Goal: Complete application form

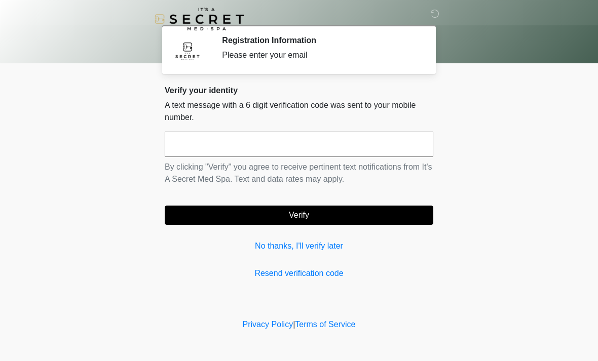
click at [332, 141] on input "text" at bounding box center [299, 144] width 269 height 25
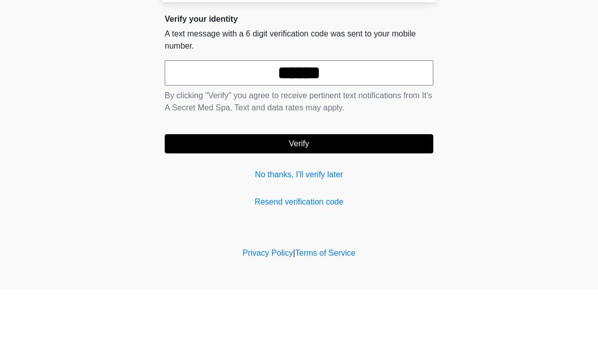
type input "******"
click at [309, 206] on button "Verify" at bounding box center [299, 215] width 269 height 19
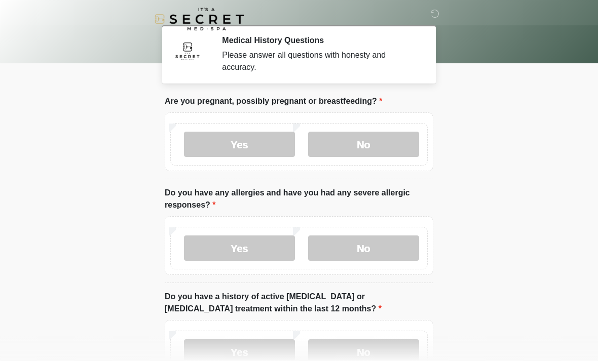
click at [387, 148] on label "No" at bounding box center [363, 144] width 111 height 25
click at [374, 246] on label "No" at bounding box center [363, 248] width 111 height 25
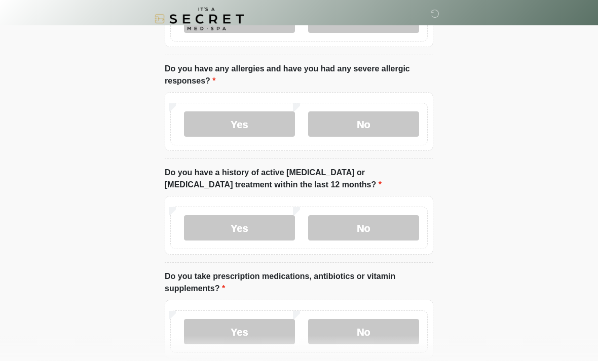
scroll to position [135, 0]
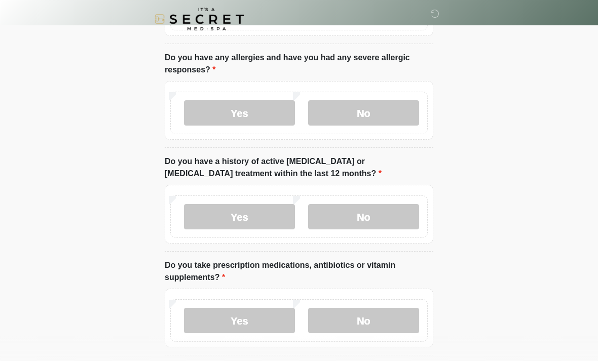
click at [357, 312] on label "No" at bounding box center [363, 320] width 111 height 25
click at [381, 216] on label "No" at bounding box center [363, 216] width 111 height 25
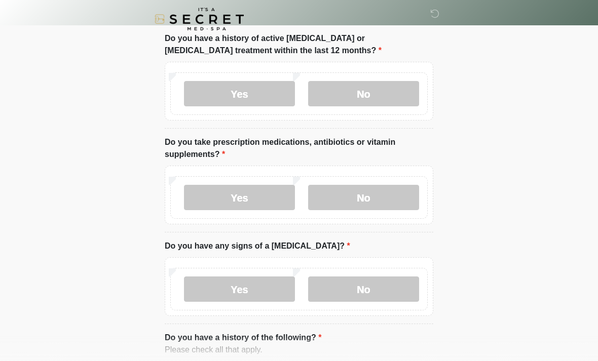
click at [379, 280] on label "No" at bounding box center [363, 289] width 111 height 25
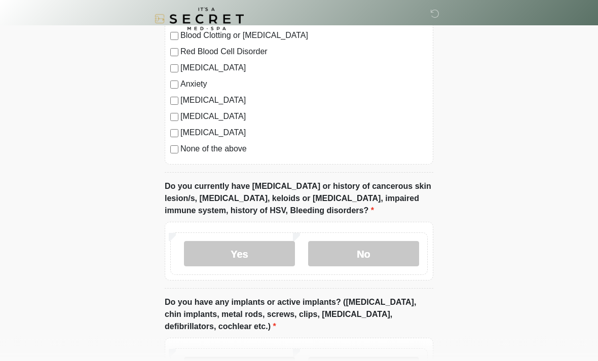
scroll to position [668, 0]
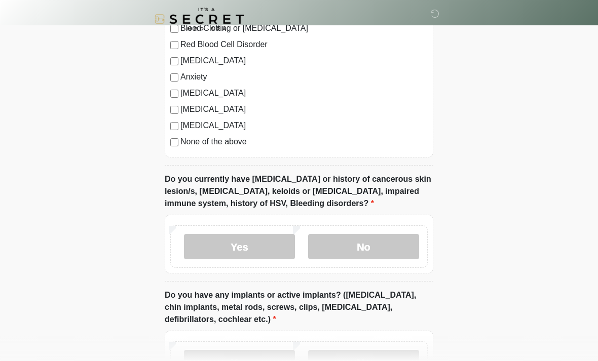
click at [358, 247] on label "No" at bounding box center [363, 246] width 111 height 25
click at [361, 351] on label "No" at bounding box center [363, 362] width 111 height 25
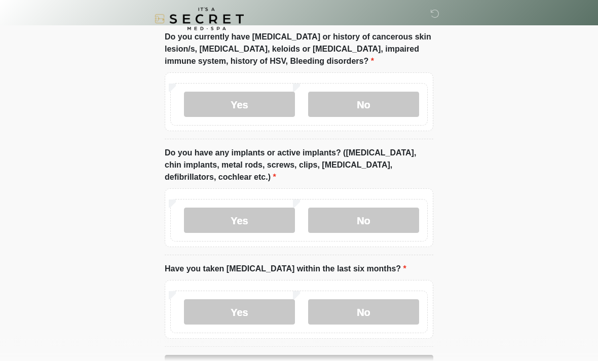
scroll to position [844, 0]
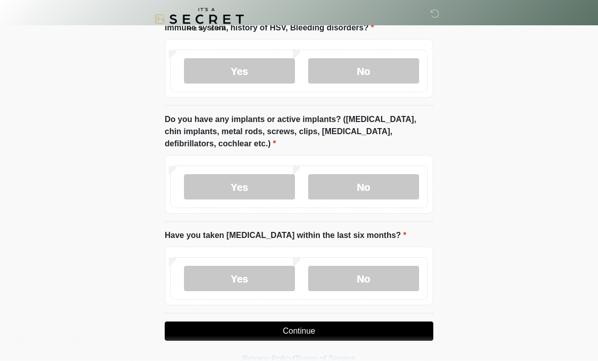
click at [346, 338] on button "Continue" at bounding box center [299, 331] width 269 height 19
click at [373, 281] on label "No" at bounding box center [363, 278] width 111 height 25
click at [352, 329] on button "Continue" at bounding box center [299, 331] width 269 height 19
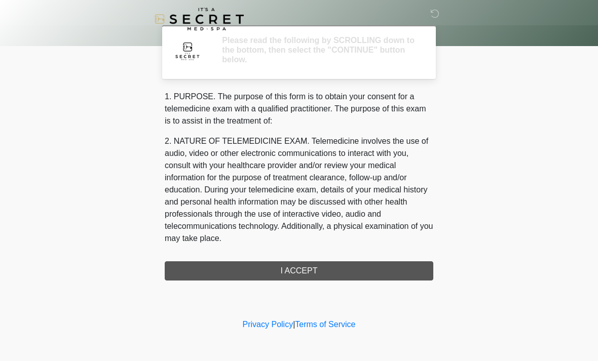
scroll to position [0, 0]
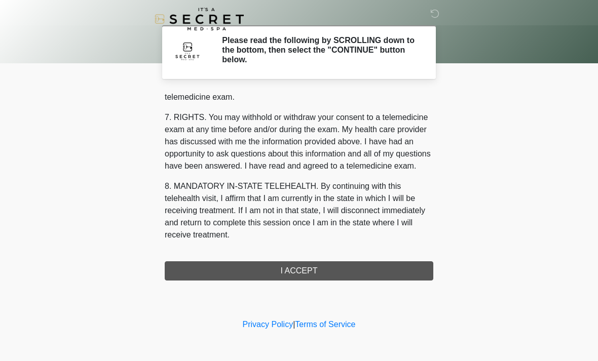
click at [313, 268] on button "I ACCEPT" at bounding box center [299, 270] width 269 height 19
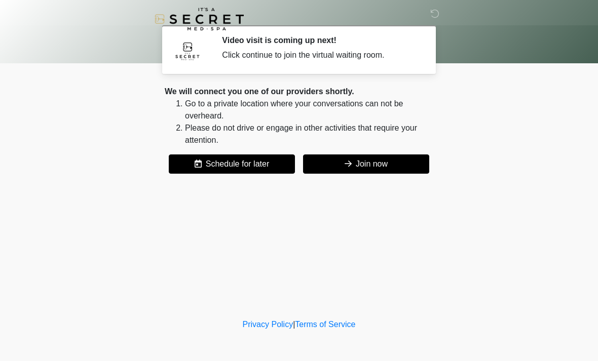
click at [391, 165] on button "Join now" at bounding box center [366, 164] width 126 height 19
